Goal: Task Accomplishment & Management: Complete application form

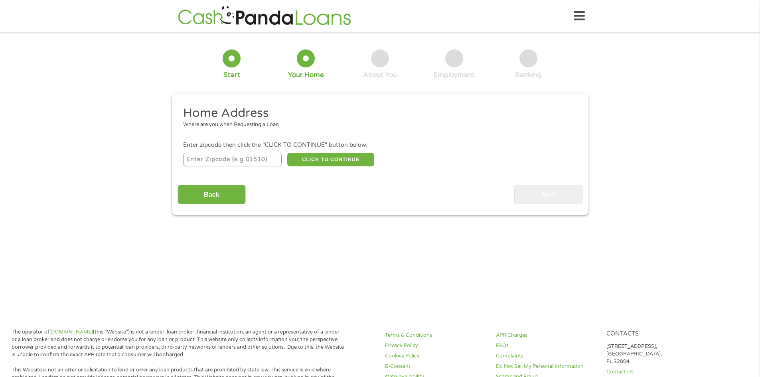
click at [210, 161] on input "number" at bounding box center [232, 160] width 99 height 14
type input "93230"
click at [332, 159] on button "CLICK TO CONTINUE" at bounding box center [330, 160] width 87 height 14
type input "93230"
type input "Hanford"
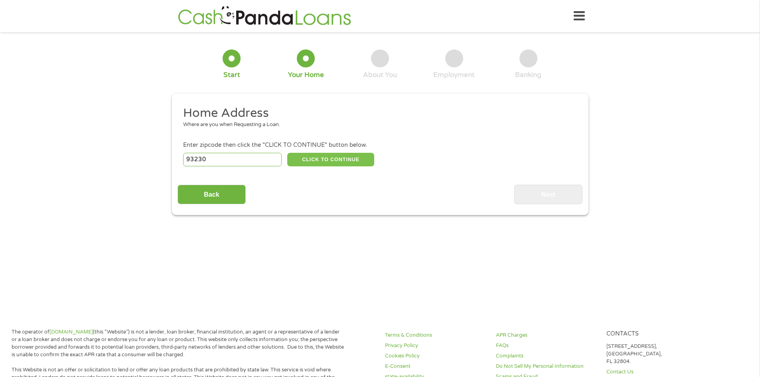
select select "[US_STATE]"
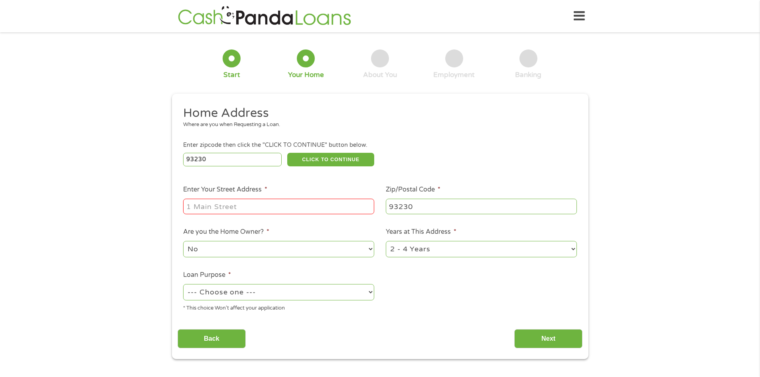
click at [231, 206] on input "Enter Your Street Address *" at bounding box center [278, 206] width 191 height 15
type input "547 [PERSON_NAME]"
click at [571, 253] on select "1 Year or less 1 - 2 Years 2 - 4 Years Over 4 Years" at bounding box center [481, 249] width 191 height 16
select select "24months"
click at [386, 241] on select "1 Year or less 1 - 2 Years 2 - 4 Years Over 4 Years" at bounding box center [481, 249] width 191 height 16
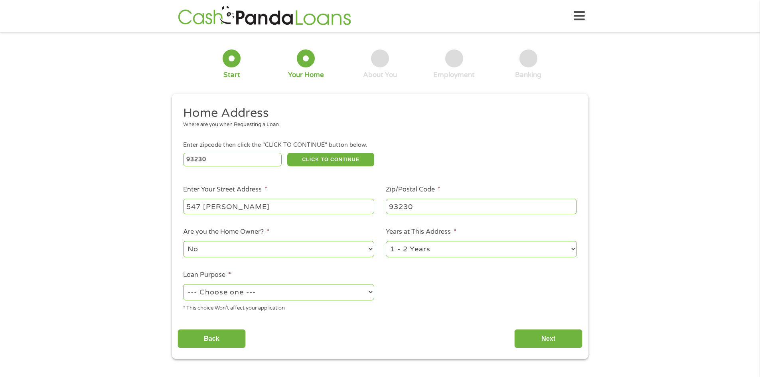
click at [367, 293] on select "--- Choose one --- Pay Bills Debt Consolidation Home Improvement Major Purchase…" at bounding box center [278, 292] width 191 height 16
select select "shorttermcash"
click at [183, 284] on select "--- Choose one --- Pay Bills Debt Consolidation Home Improvement Major Purchase…" at bounding box center [278, 292] width 191 height 16
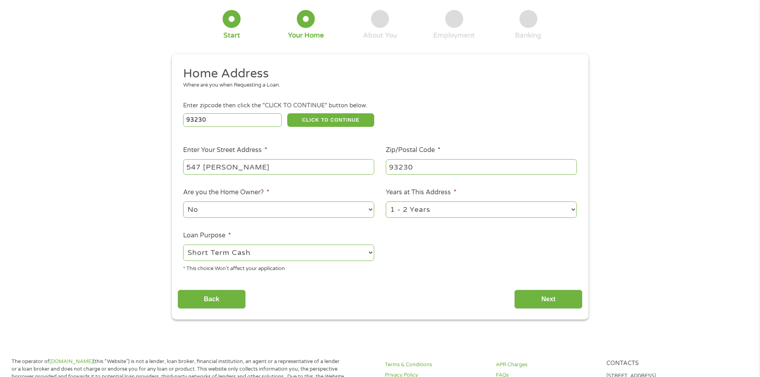
scroll to position [40, 0]
click at [555, 298] on input "Next" at bounding box center [548, 299] width 68 height 20
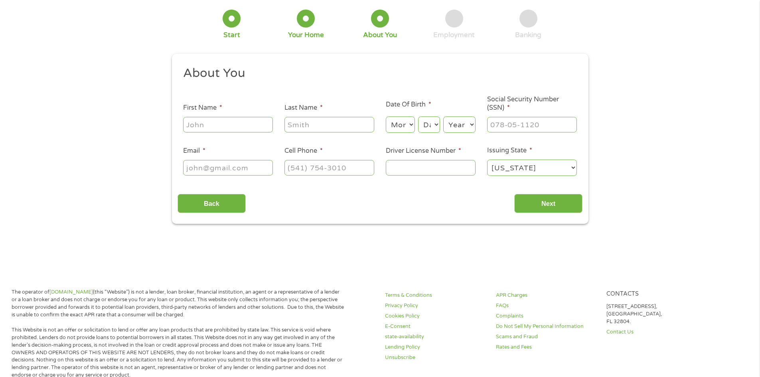
scroll to position [0, 0]
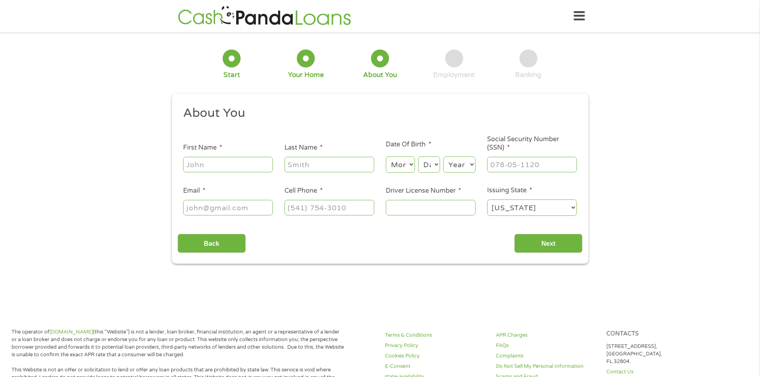
click at [237, 164] on input "First Name *" at bounding box center [228, 164] width 90 height 15
type input "[PERSON_NAME]"
click at [322, 162] on input "Last Name *" at bounding box center [330, 164] width 90 height 15
type input "[PERSON_NAME]"
click at [405, 168] on select "Month 1 2 3 4 5 6 7 8 9 10 11 12" at bounding box center [400, 164] width 29 height 16
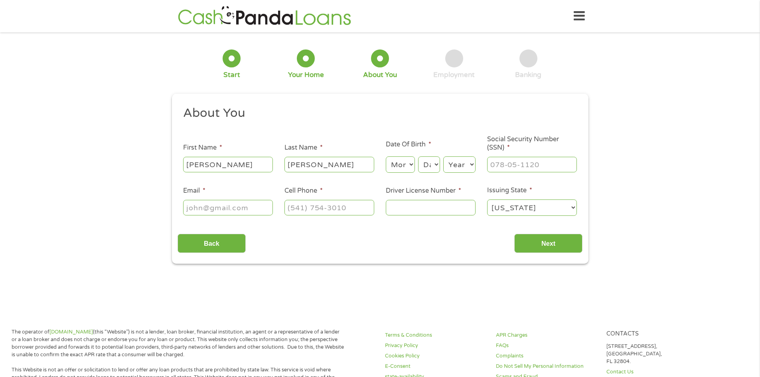
select select "1"
click at [386, 156] on select "Month 1 2 3 4 5 6 7 8 9 10 11 12" at bounding box center [400, 164] width 29 height 16
click at [437, 163] on select "Day 1 2 3 4 5 6 7 8 9 10 11 12 13 14 15 16 17 18 19 20 21 22 23 24 25 26 27 28 …" at bounding box center [429, 164] width 22 height 16
select select "24"
click at [418, 156] on select "Day 1 2 3 4 5 6 7 8 9 10 11 12 13 14 15 16 17 18 19 20 21 22 23 24 25 26 27 28 …" at bounding box center [429, 164] width 22 height 16
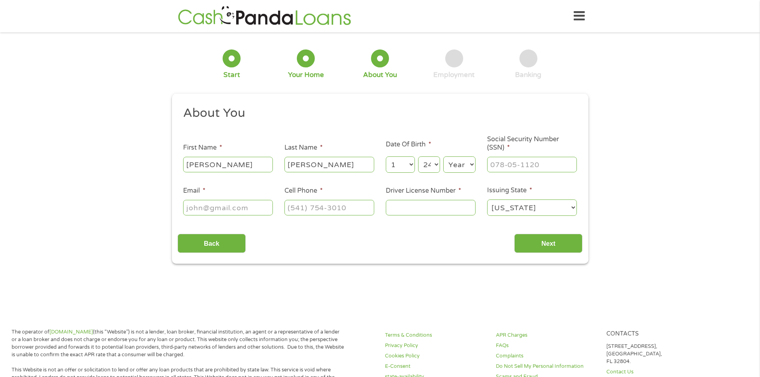
click at [474, 162] on select "Year [DATE] 2006 2005 2004 2003 2002 2001 2000 1999 1998 1997 1996 1995 1994 19…" at bounding box center [459, 164] width 32 height 16
select select "1970"
click at [443, 156] on select "Year [DATE] 2006 2005 2004 2003 2002 2001 2000 1999 1998 1997 1996 1995 1994 19…" at bounding box center [459, 164] width 32 height 16
click at [512, 165] on input "___-__-____" at bounding box center [532, 164] width 90 height 15
type input "[PHONE_NUMBER]__"
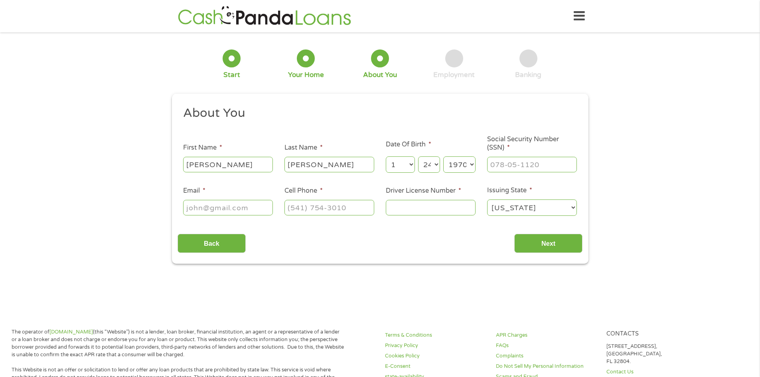
click at [215, 206] on input "Email *" at bounding box center [228, 207] width 90 height 15
type input "[EMAIL_ADDRESS][DOMAIN_NAME]"
click at [324, 211] on input "(___) ___-____" at bounding box center [330, 207] width 90 height 15
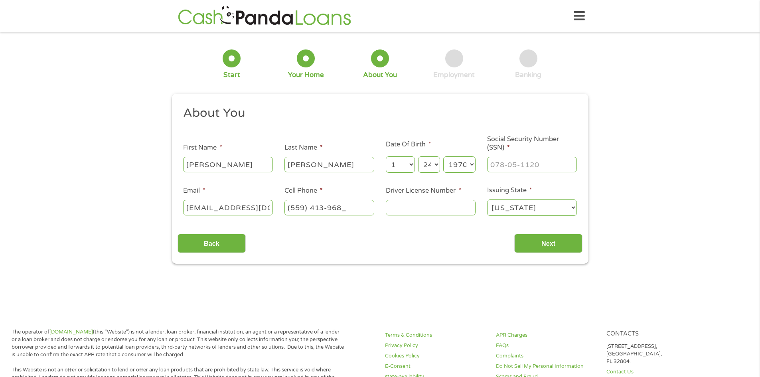
type input "[PHONE_NUMBER]"
click at [399, 210] on input "Driver License Number *" at bounding box center [431, 207] width 90 height 15
type input "c6866535"
click at [532, 245] on input "Next" at bounding box center [548, 244] width 68 height 20
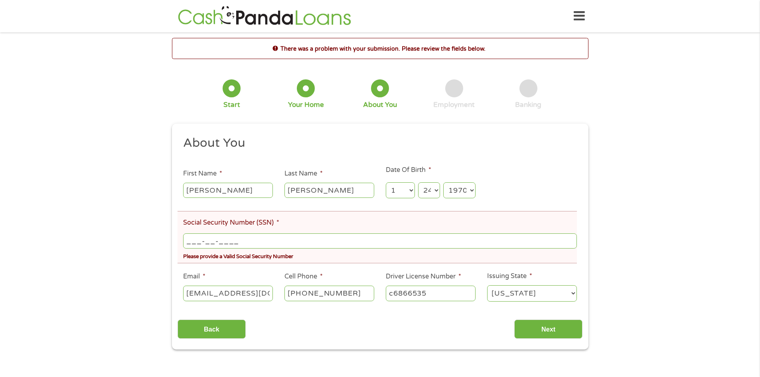
click at [191, 240] on input "___-__-____" at bounding box center [379, 240] width 393 height 15
type input "560-89-7386"
click at [258, 244] on input "560-89-7386" at bounding box center [379, 240] width 393 height 15
click at [265, 324] on div "Back Next" at bounding box center [380, 326] width 405 height 25
click at [543, 332] on input "Next" at bounding box center [548, 330] width 68 height 20
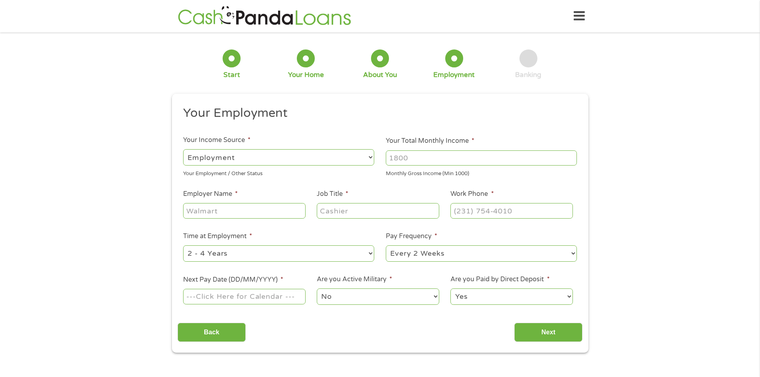
click at [368, 156] on select "--- Choose one --- Employment [DEMOGRAPHIC_DATA] Benefits" at bounding box center [278, 157] width 191 height 16
select select "benefits"
click at [183, 149] on select "--- Choose one --- Employment [DEMOGRAPHIC_DATA] Benefits" at bounding box center [278, 157] width 191 height 16
type input "Other"
type input "[PHONE_NUMBER]"
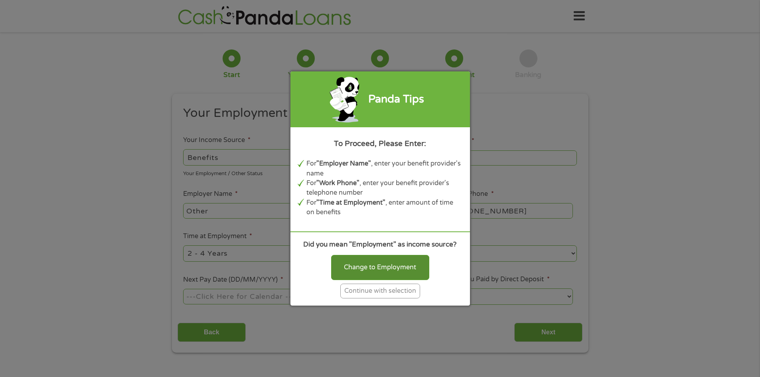
click at [374, 265] on div "Change to Employment" at bounding box center [380, 267] width 98 height 25
select select "fullTime"
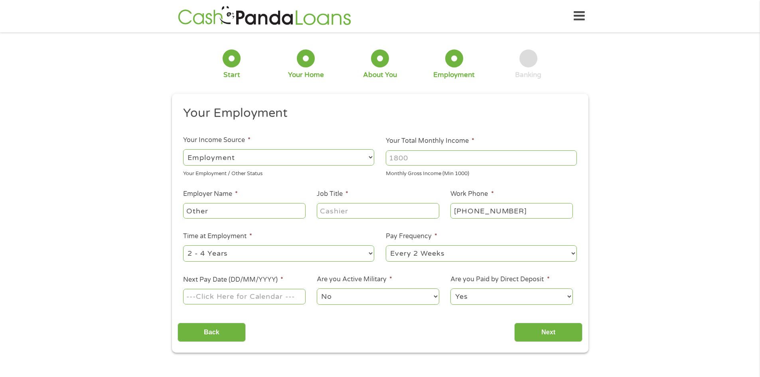
click at [410, 154] on input "Your Total Monthly Income *" at bounding box center [481, 157] width 191 height 15
type input "2501"
click at [227, 212] on input "Other" at bounding box center [244, 210] width 122 height 15
type input "O"
type input "ssa"
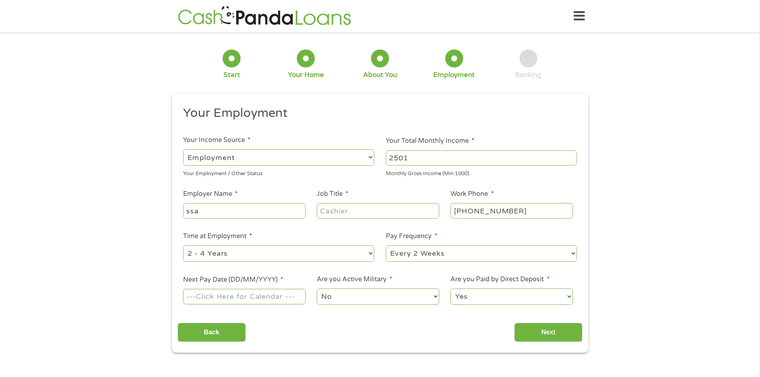
click at [362, 209] on input "Job Title *" at bounding box center [378, 210] width 122 height 15
type input "disabled"
click at [371, 252] on select "--- Choose one --- 1 Year or less 1 - 2 Years 2 - 4 Years Over 4 Years" at bounding box center [278, 253] width 191 height 16
select select "60months"
click at [183, 245] on select "--- Choose one --- 1 Year or less 1 - 2 Years 2 - 4 Years Over 4 Years" at bounding box center [278, 253] width 191 height 16
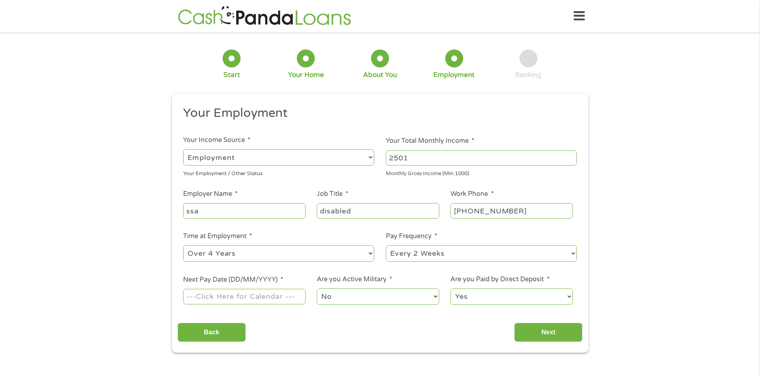
click at [571, 253] on select "--- Choose one --- Every 2 Weeks Every Week Monthly Semi-Monthly" at bounding box center [481, 253] width 191 height 16
select select "monthly"
click at [386, 245] on select "--- Choose one --- Every 2 Weeks Every Week Monthly Semi-Monthly" at bounding box center [481, 253] width 191 height 16
click at [525, 209] on input "[PHONE_NUMBER]" at bounding box center [512, 210] width 122 height 15
type input "[PHONE_NUMBER]"
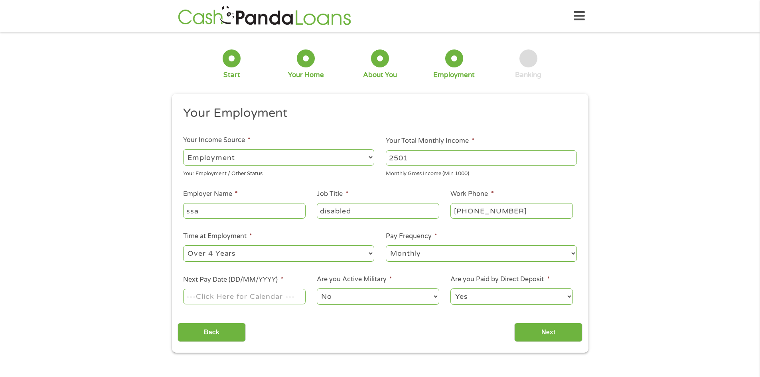
click at [283, 297] on input "Next Pay Date (DD/MM/YYYY) *" at bounding box center [244, 296] width 122 height 15
click at [227, 253] on td at bounding box center [223, 251] width 12 height 8
click at [277, 300] on input "Next Pay Date (DD/MM/YYYY) *" at bounding box center [244, 296] width 122 height 15
type input "[DATE]"
click at [554, 331] on input "Next" at bounding box center [548, 333] width 68 height 20
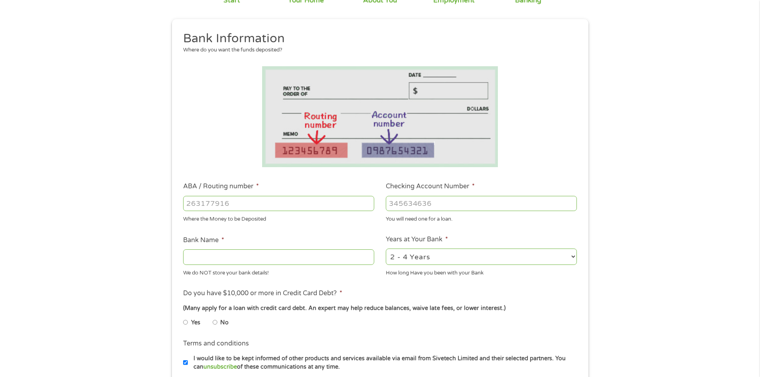
scroll to position [80, 0]
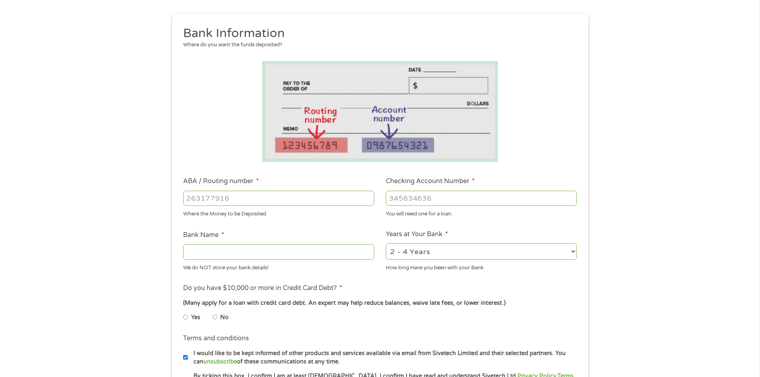
click at [216, 316] on input "No" at bounding box center [215, 317] width 5 height 13
radio input "true"
click at [236, 202] on input "ABA / Routing number *" at bounding box center [278, 198] width 191 height 15
type input "031100649"
type input "DISCOVER BANK"
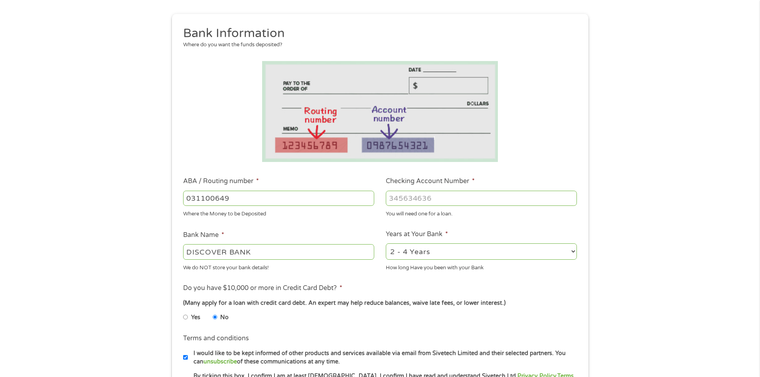
type input "031100649"
click at [423, 197] on input "Checking Account Number *" at bounding box center [481, 198] width 191 height 15
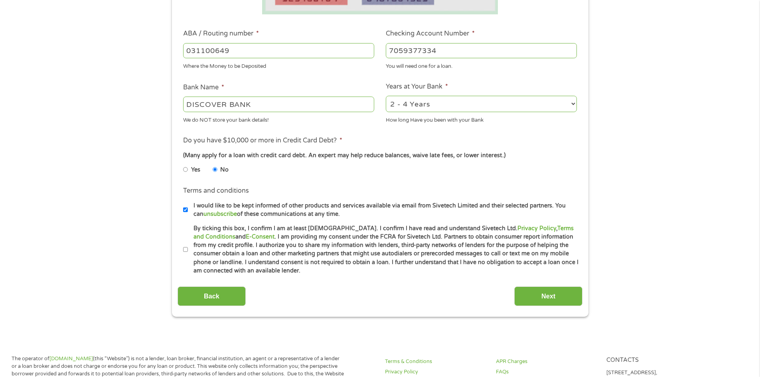
scroll to position [239, 0]
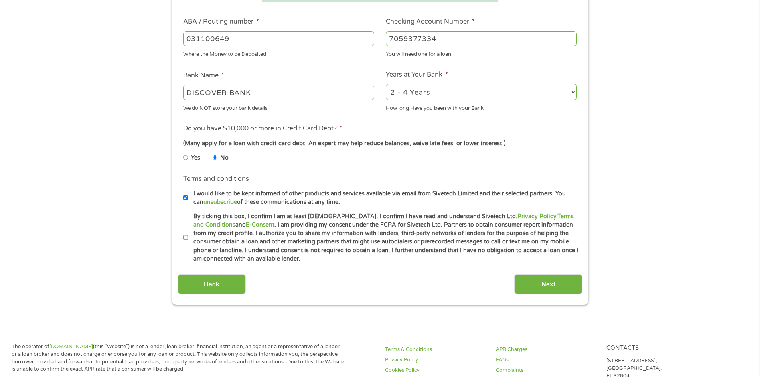
type input "7059377334"
click at [186, 237] on input "By ticking this box, I confirm I am at least [DEMOGRAPHIC_DATA]. I confirm I ha…" at bounding box center [185, 237] width 5 height 13
checkbox input "true"
click at [550, 287] on input "Next" at bounding box center [548, 285] width 68 height 20
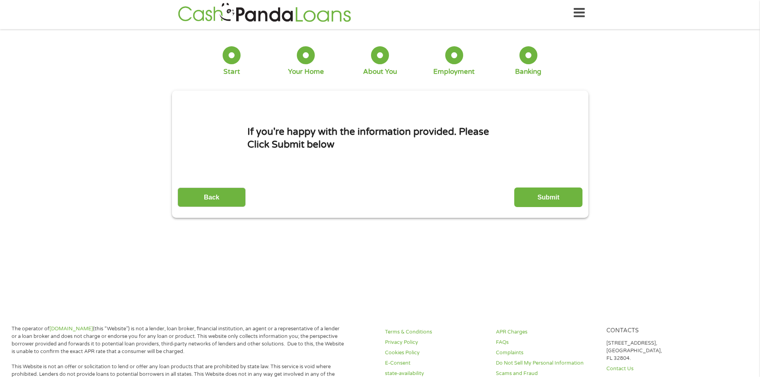
scroll to position [0, 0]
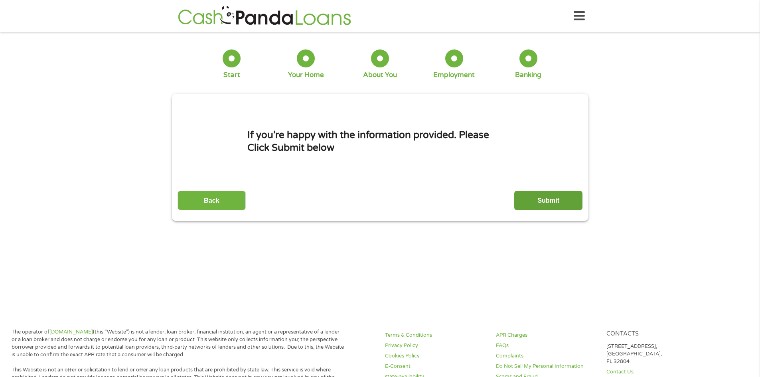
click at [548, 202] on input "Submit" at bounding box center [548, 201] width 68 height 20
